Goal: Task Accomplishment & Management: Manage account settings

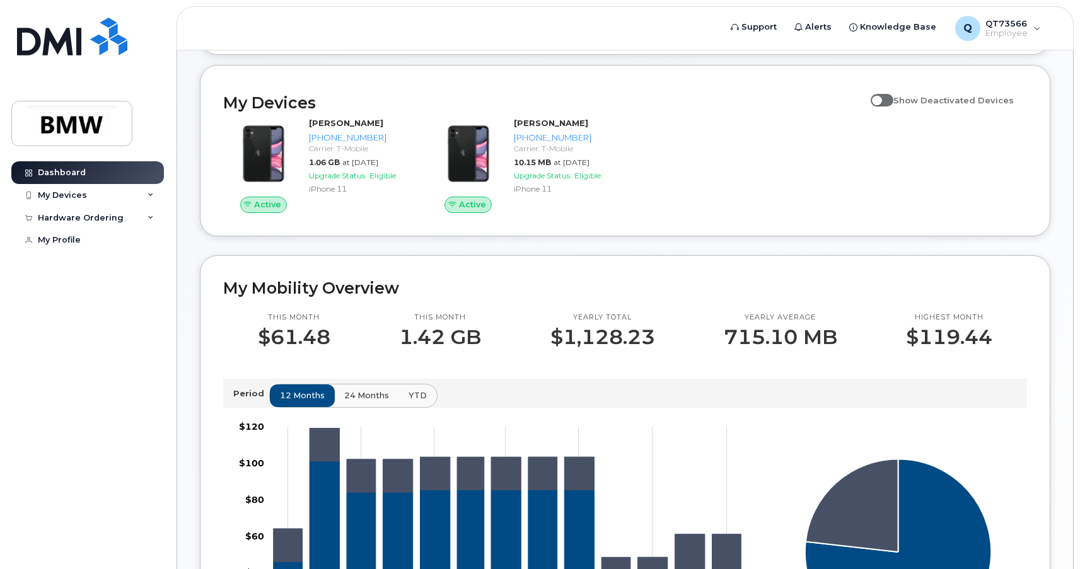
scroll to position [189, 0]
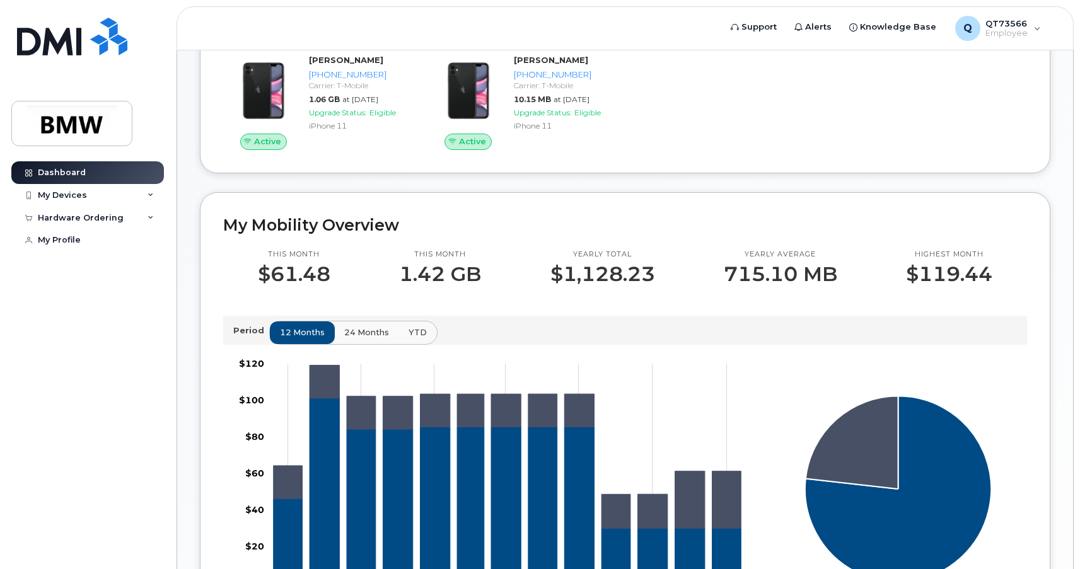
click at [842, 359] on div "864-748-7295 864-404-0644 100% 864-748-7295: 76.8% ($866.22)" at bounding box center [898, 496] width 273 height 299
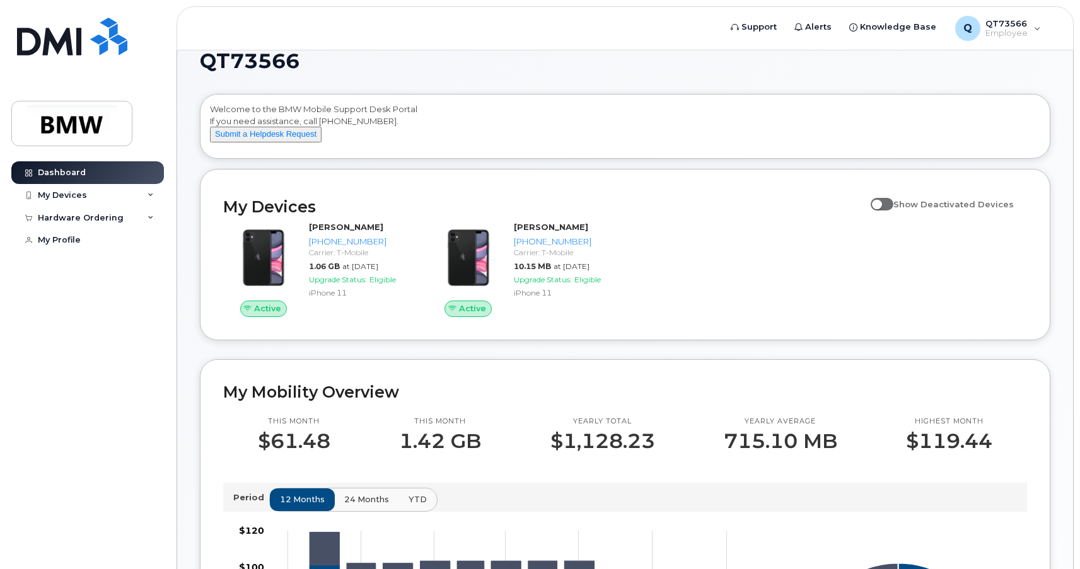
scroll to position [0, 0]
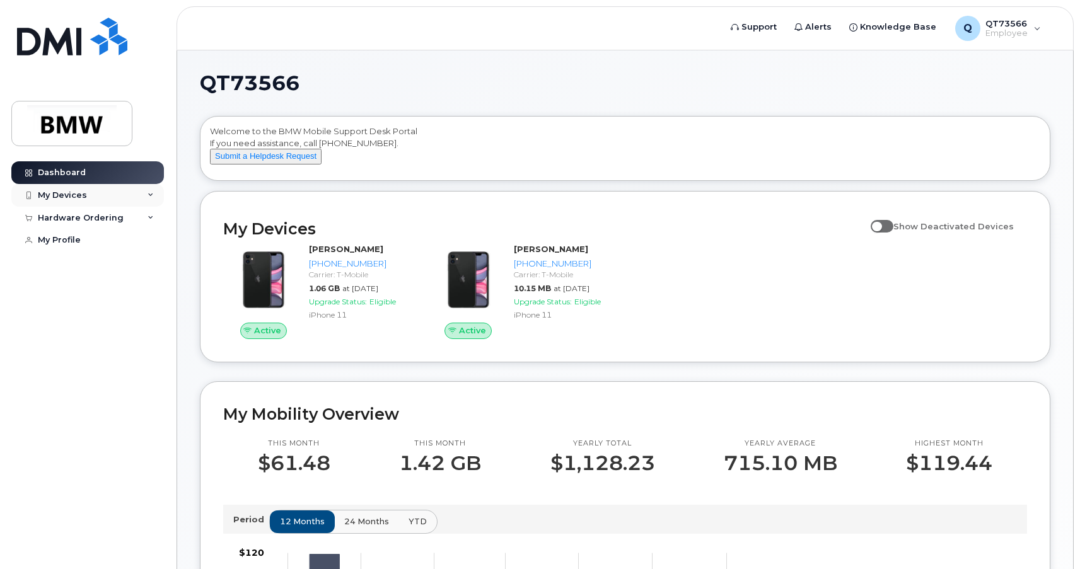
click at [42, 193] on div "My Devices" at bounding box center [62, 195] width 49 height 10
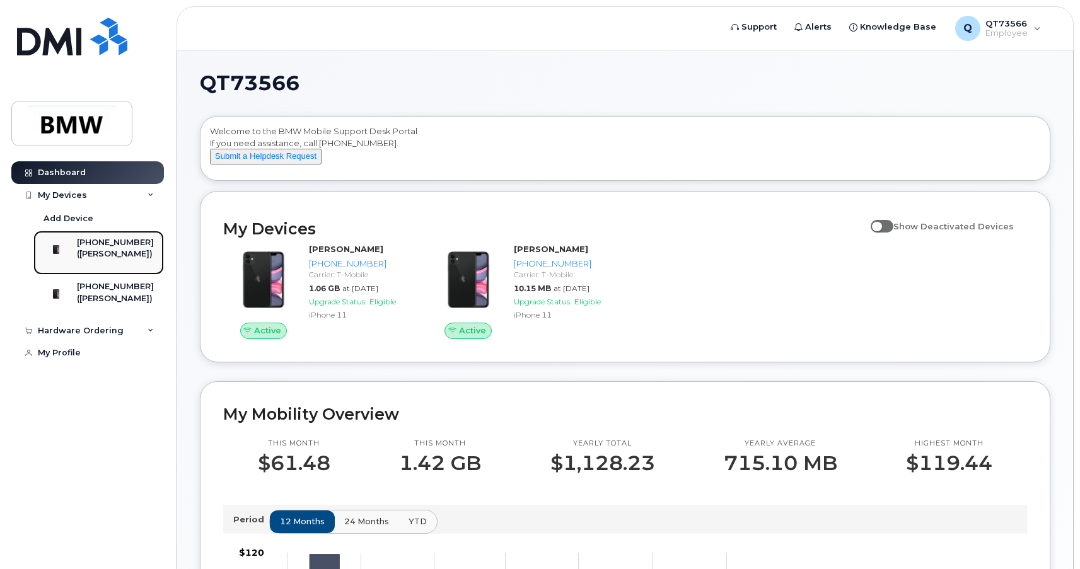
click at [93, 260] on div "([PERSON_NAME])" at bounding box center [115, 253] width 77 height 11
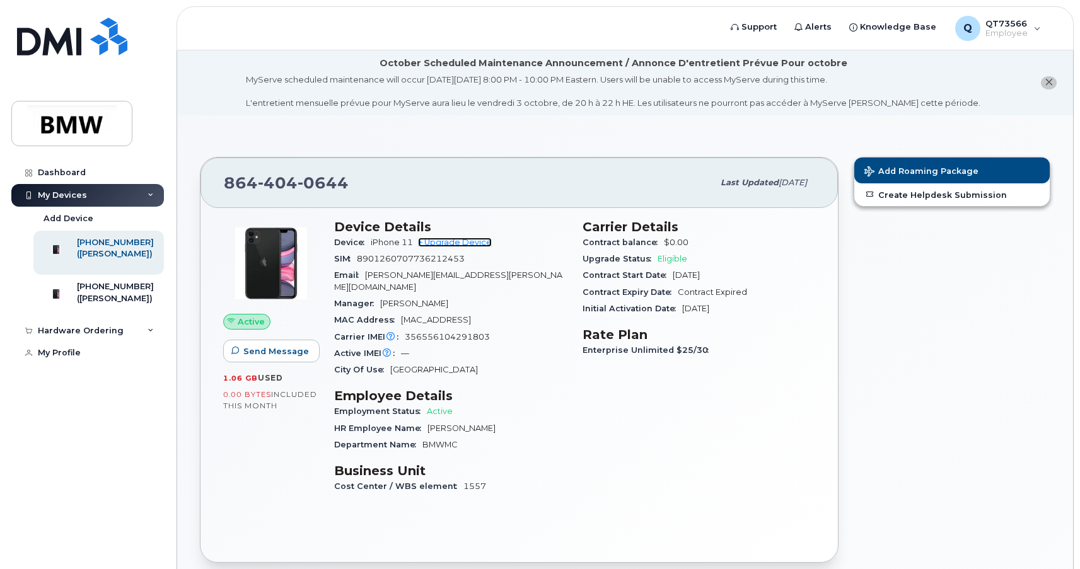
click at [441, 244] on link "+ Upgrade Device" at bounding box center [455, 242] width 74 height 9
click at [681, 454] on div "Carrier Details Contract balance $0.00 Upgrade Status Eligible Contract Start D…" at bounding box center [699, 362] width 248 height 301
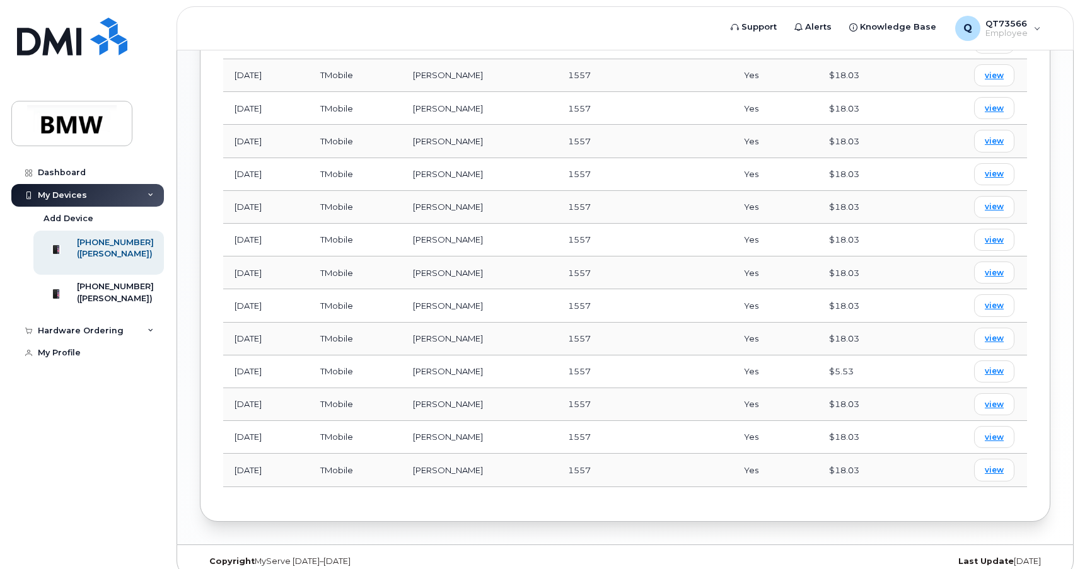
scroll to position [838, 0]
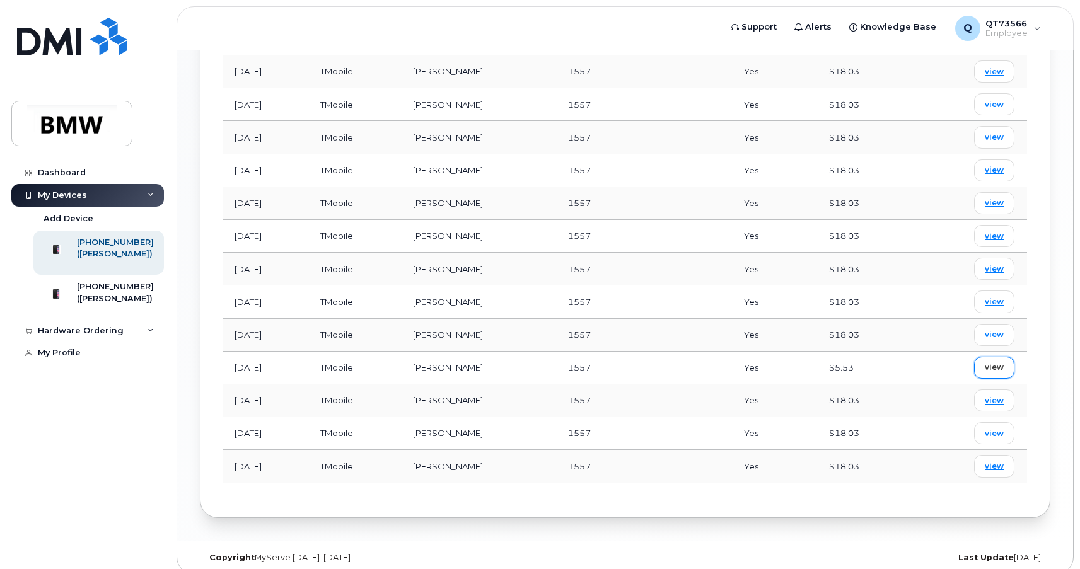
click at [1001, 362] on span "view" at bounding box center [994, 367] width 19 height 11
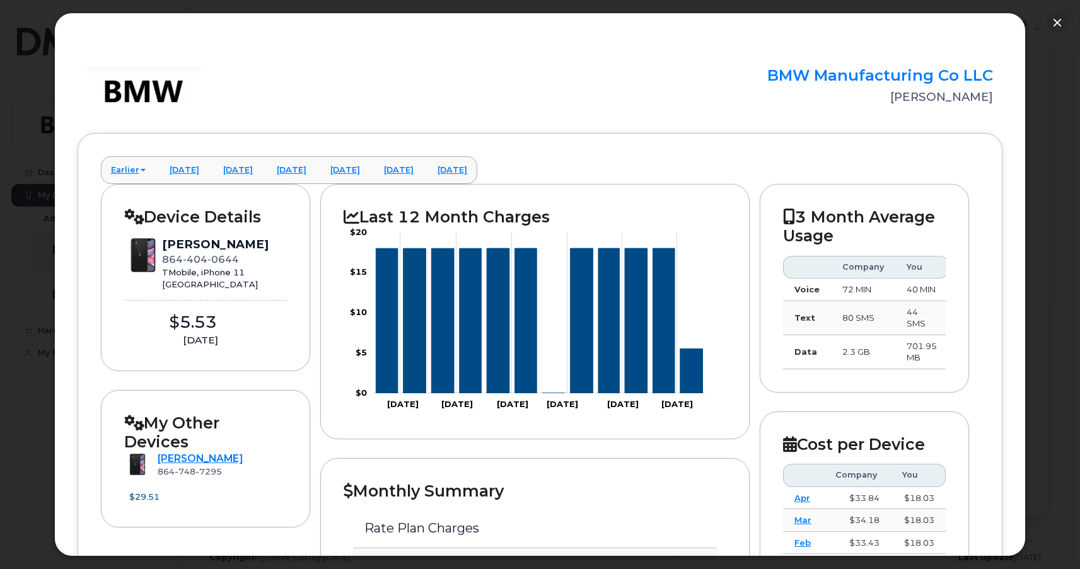
scroll to position [0, 0]
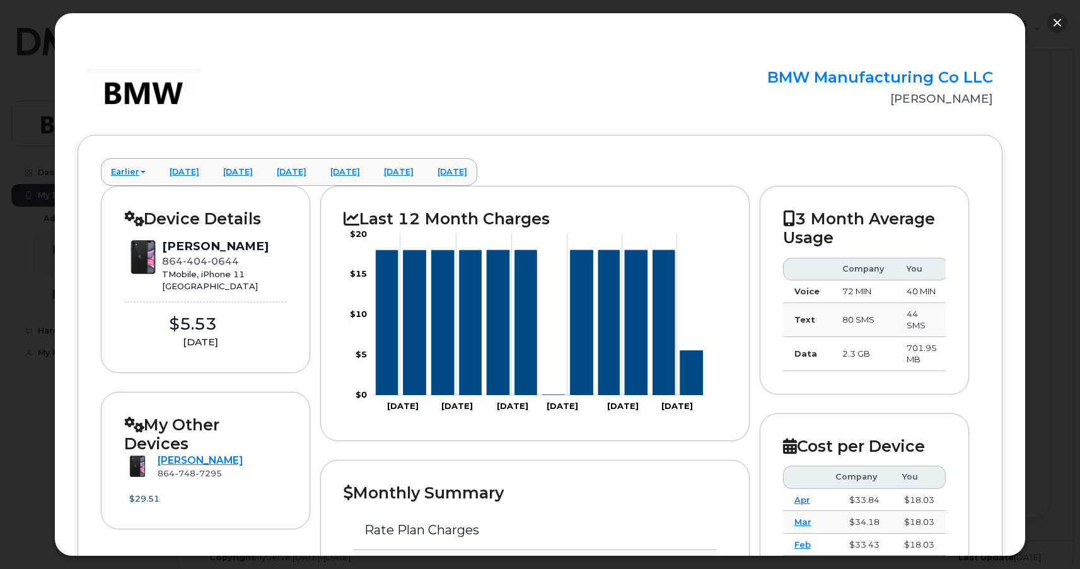
click at [1048, 24] on button "button" at bounding box center [1057, 23] width 20 height 20
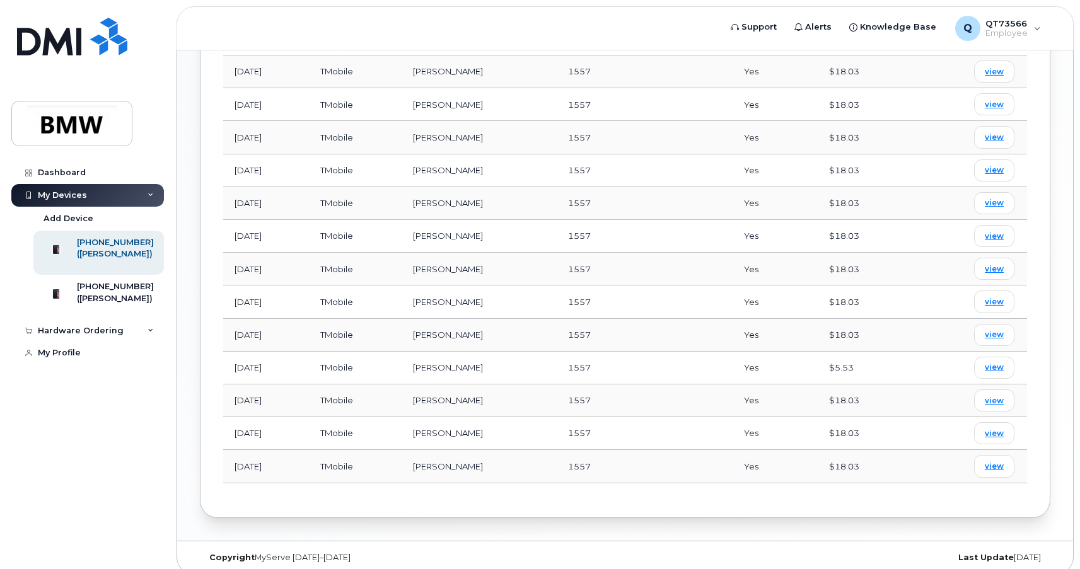
click at [76, 468] on div "Dashboard My Devices Add Device 864-404-0644 (Pamela Fowler) 864-748-7295 (Pame…" at bounding box center [89, 355] width 156 height 389
click at [71, 462] on div "Dashboard My Devices Add Device 864-404-0644 (Pamela Fowler) 864-748-7295 (Pame…" at bounding box center [89, 355] width 156 height 389
click at [367, 542] on div "Copyright MyServe 2011–2025 Last Update 5 days ago" at bounding box center [625, 558] width 896 height 33
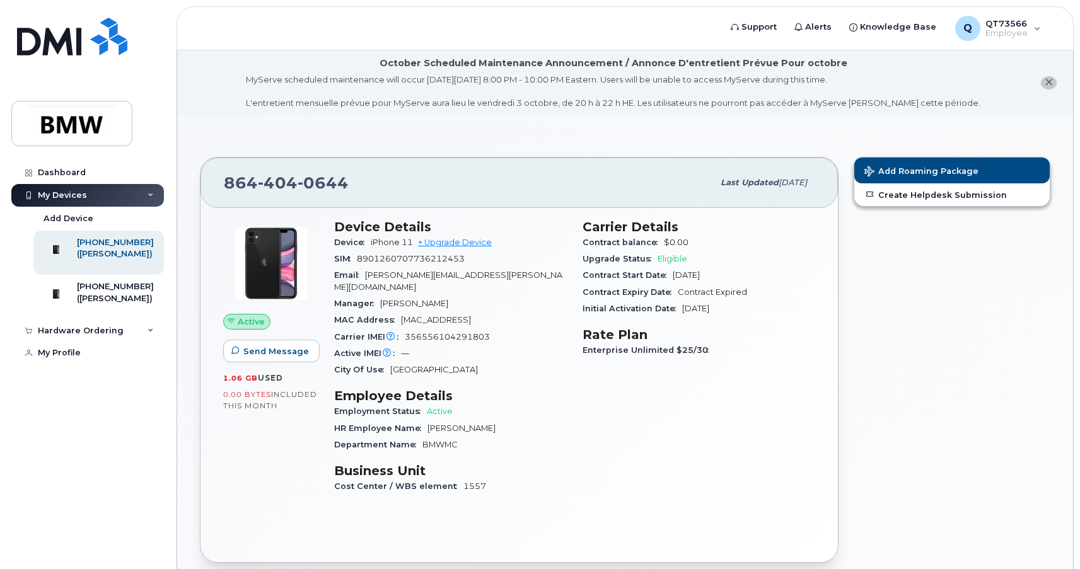
click at [1047, 83] on icon "close notification" at bounding box center [1049, 82] width 8 height 8
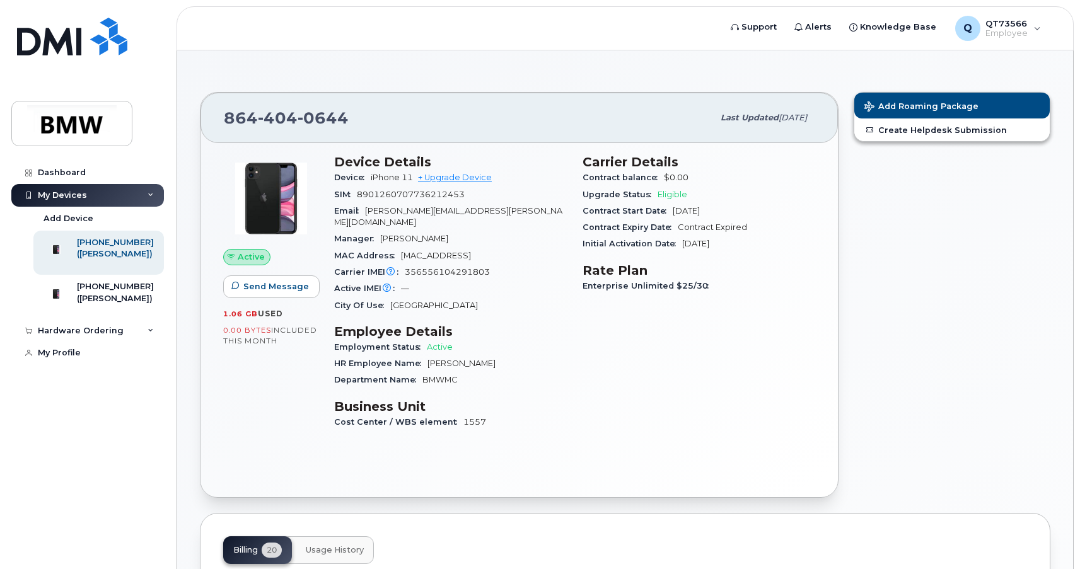
click at [919, 333] on div "Add Roaming Package Create Helpdesk Submission" at bounding box center [952, 294] width 212 height 421
